Goal: Task Accomplishment & Management: Use online tool/utility

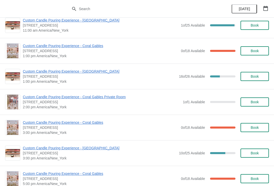
scroll to position [512, 0]
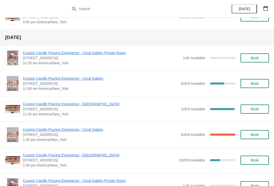
scroll to position [427, 0]
click at [102, 80] on span "Custom Candle Pouring Experience - Coral Gables" at bounding box center [100, 78] width 155 height 5
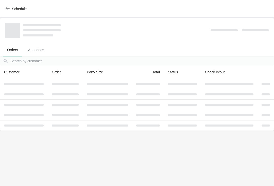
scroll to position [0, 0]
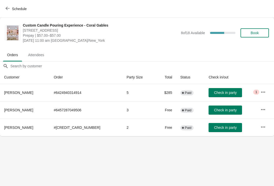
click at [217, 96] on button "Check in party" at bounding box center [224, 92] width 33 height 9
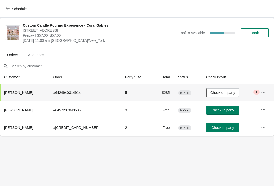
click at [213, 92] on span "Check out party" at bounding box center [222, 93] width 25 height 4
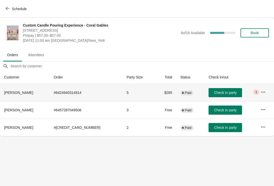
click at [265, 95] on button "button" at bounding box center [262, 92] width 9 height 9
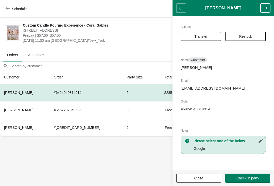
click at [198, 178] on span "Close" at bounding box center [198, 178] width 9 height 4
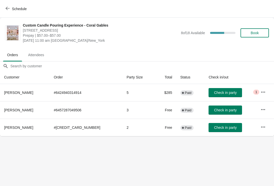
click at [11, 12] on button "Schedule" at bounding box center [17, 8] width 28 height 9
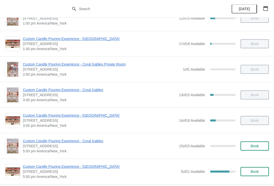
scroll to position [117, 0]
